Goal: Task Accomplishment & Management: Use online tool/utility

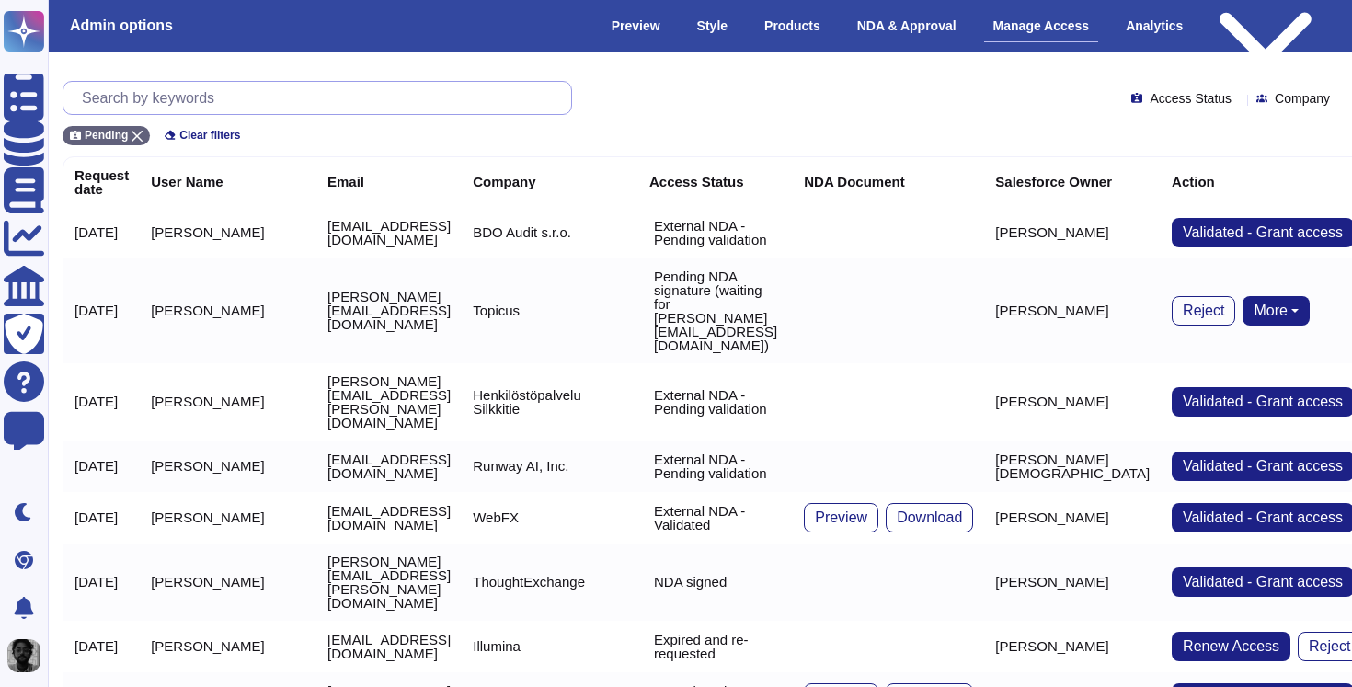
click at [305, 88] on input "text" at bounding box center [322, 98] width 498 height 32
paste input "[PERSON_NAME][EMAIL_ADDRESS][PERSON_NAME][DOMAIN_NAME]"
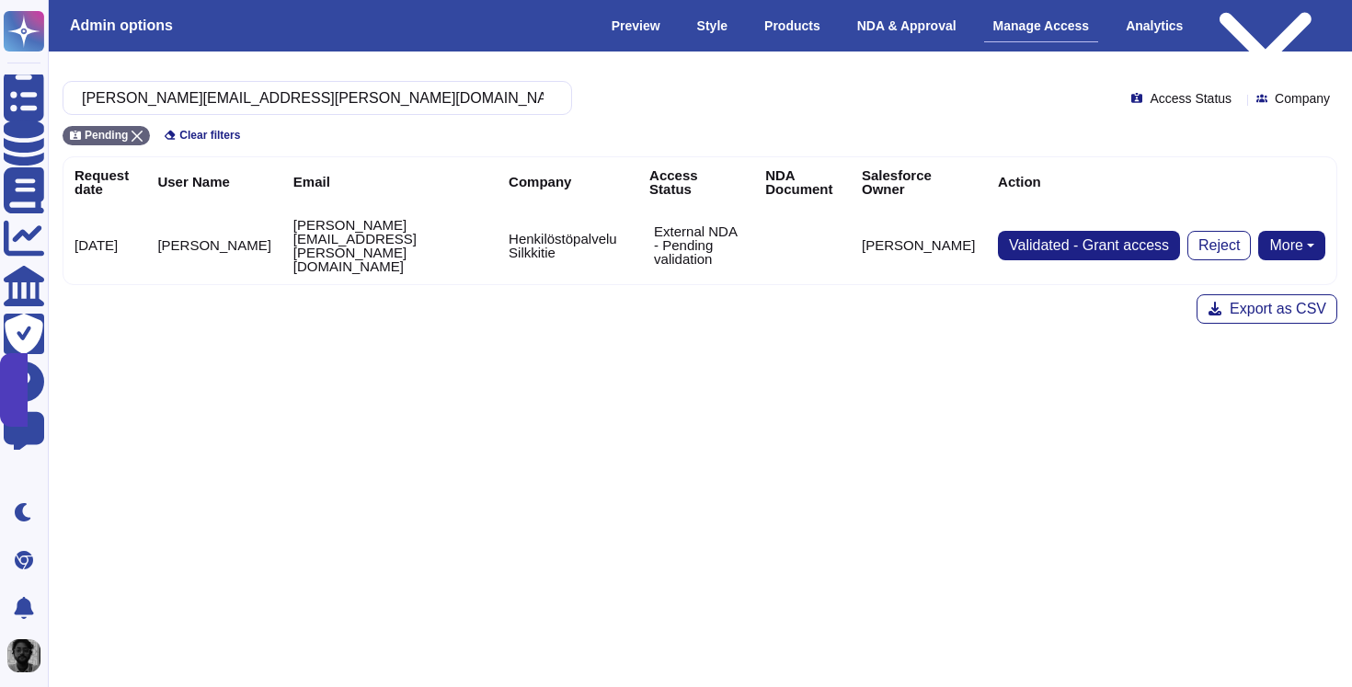
type input "[PERSON_NAME][EMAIL_ADDRESS][PERSON_NAME][DOMAIN_NAME]"
click at [1297, 231] on button "More" at bounding box center [1291, 245] width 67 height 29
click at [1237, 292] on link "Send NDA" at bounding box center [1223, 303] width 203 height 22
